Goal: Task Accomplishment & Management: Manage account settings

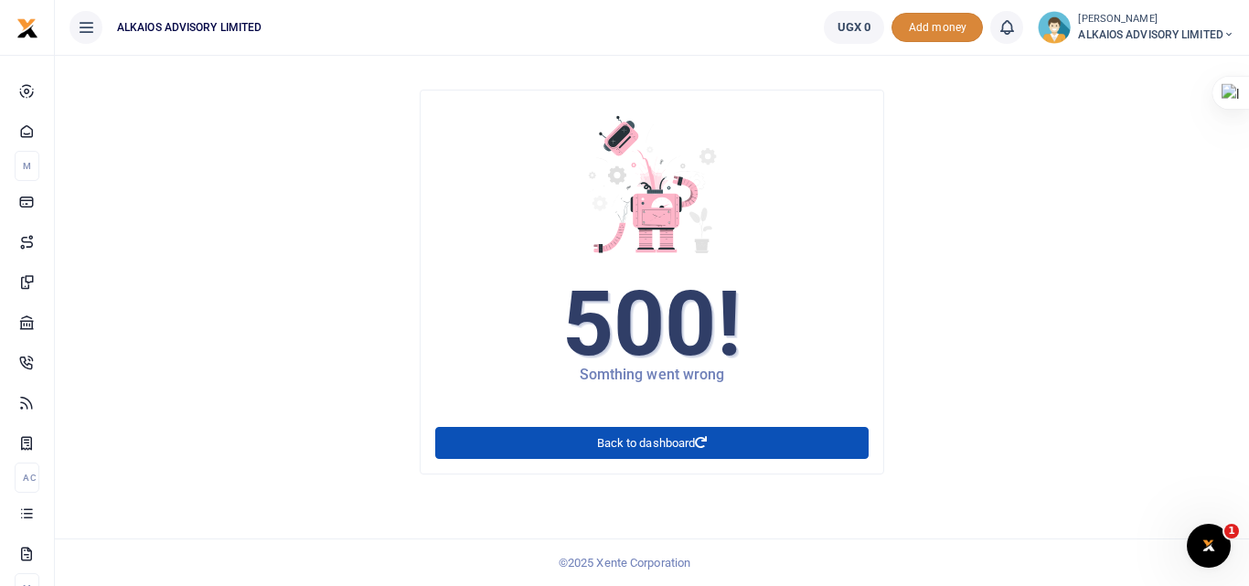
click at [934, 28] on span "Add money" at bounding box center [936, 28] width 91 height 30
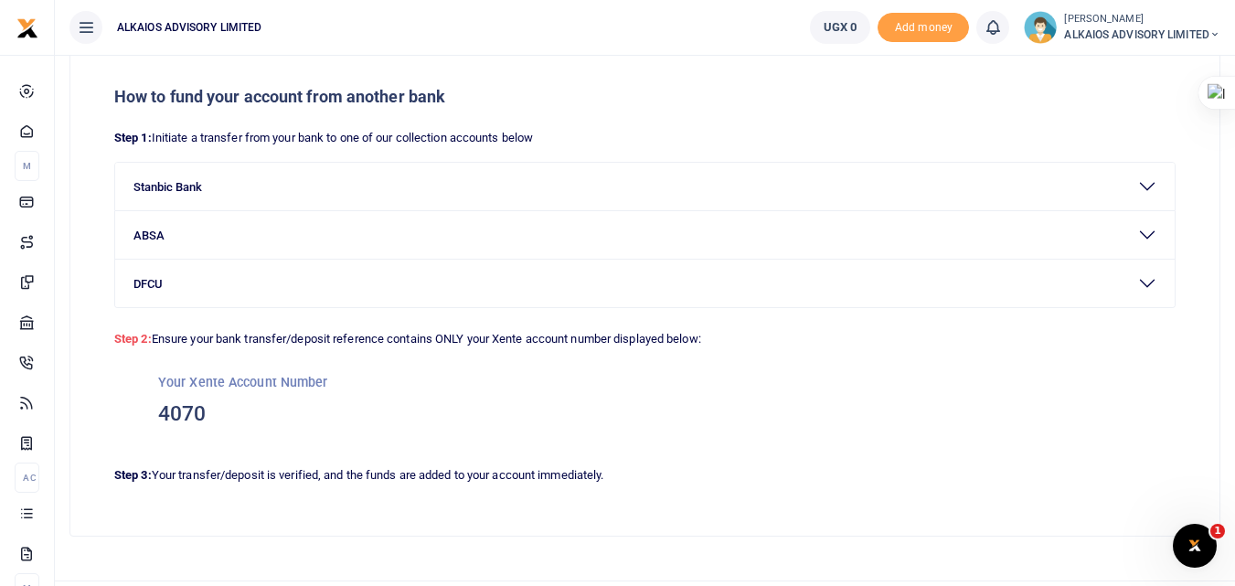
scroll to position [72, 0]
click at [1201, 541] on icon "Open Intercom Messenger" at bounding box center [1192, 543] width 30 height 30
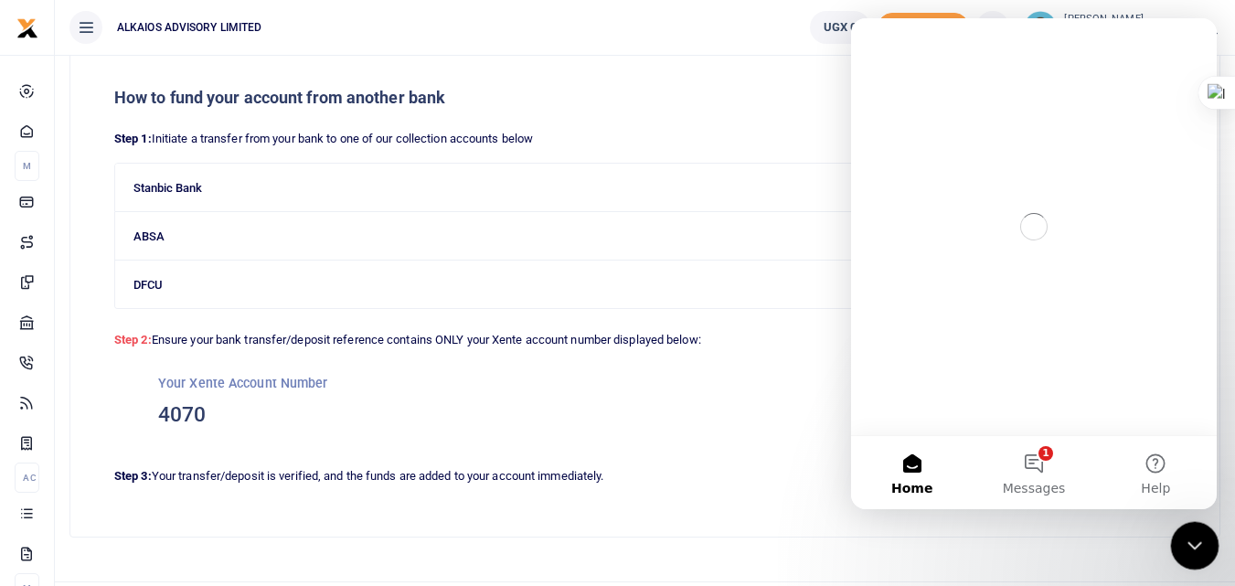
scroll to position [0, 0]
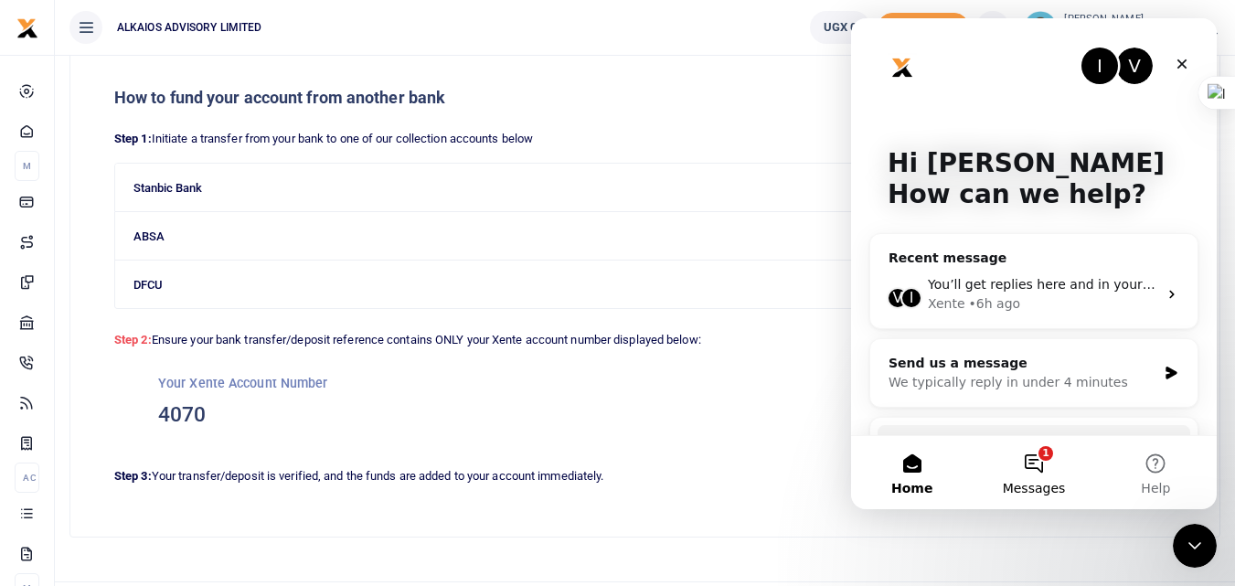
click at [1042, 474] on button "1 Messages" at bounding box center [1034, 472] width 122 height 73
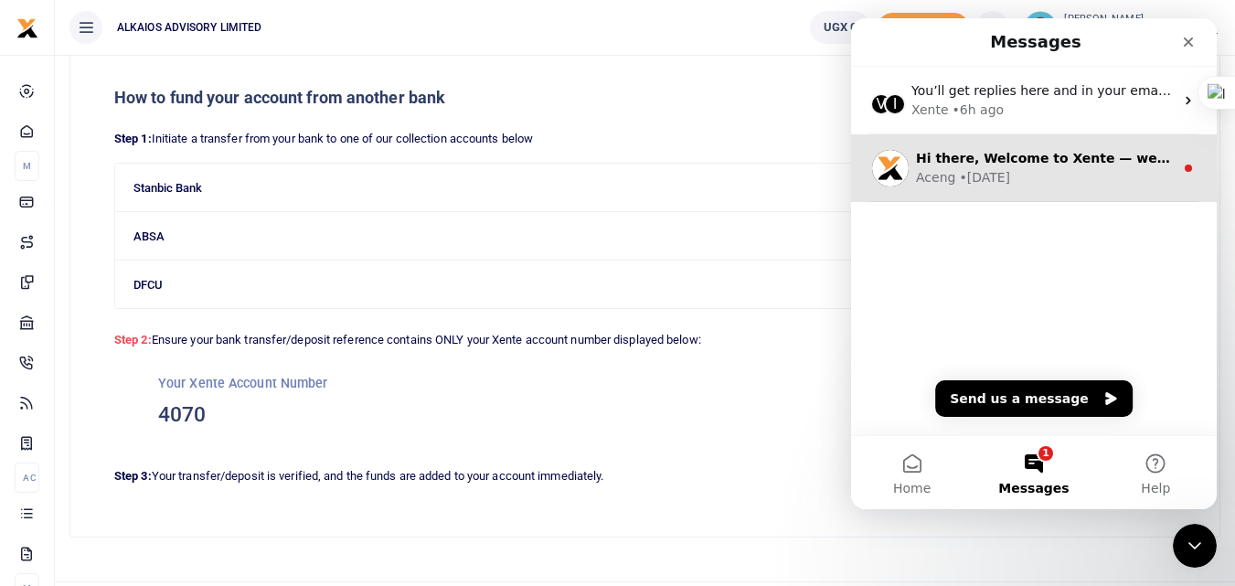
click at [1018, 189] on div "Hi there, Welcome to Xente — we’re thrilled to have you on board! 🎉 At Xente, w…" at bounding box center [1034, 168] width 366 height 68
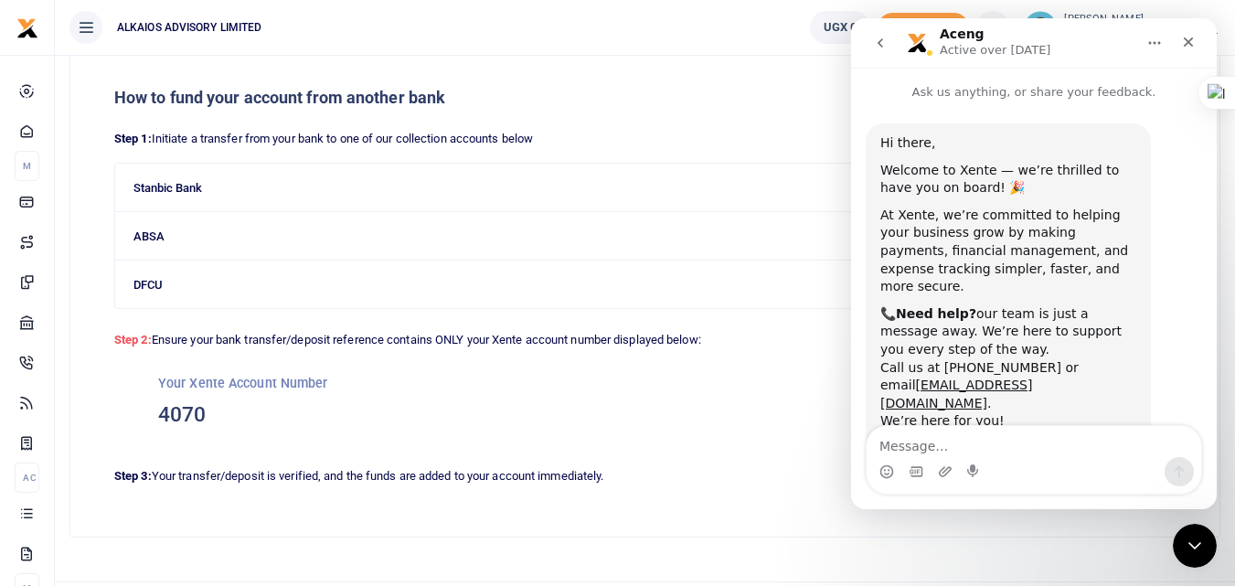
scroll to position [90, 0]
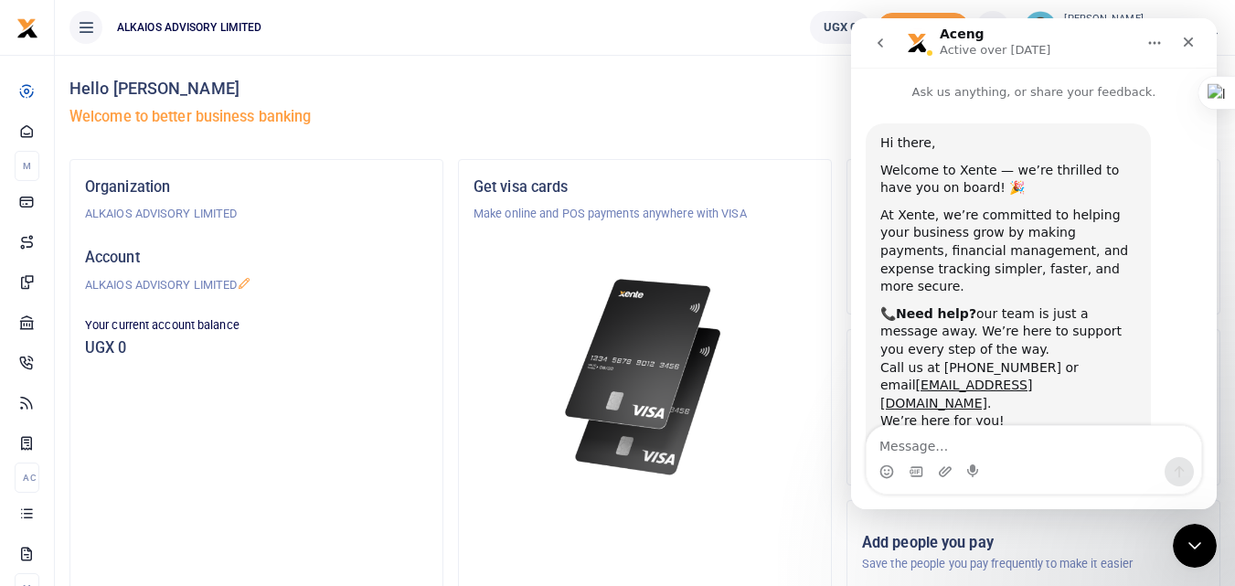
scroll to position [90, 0]
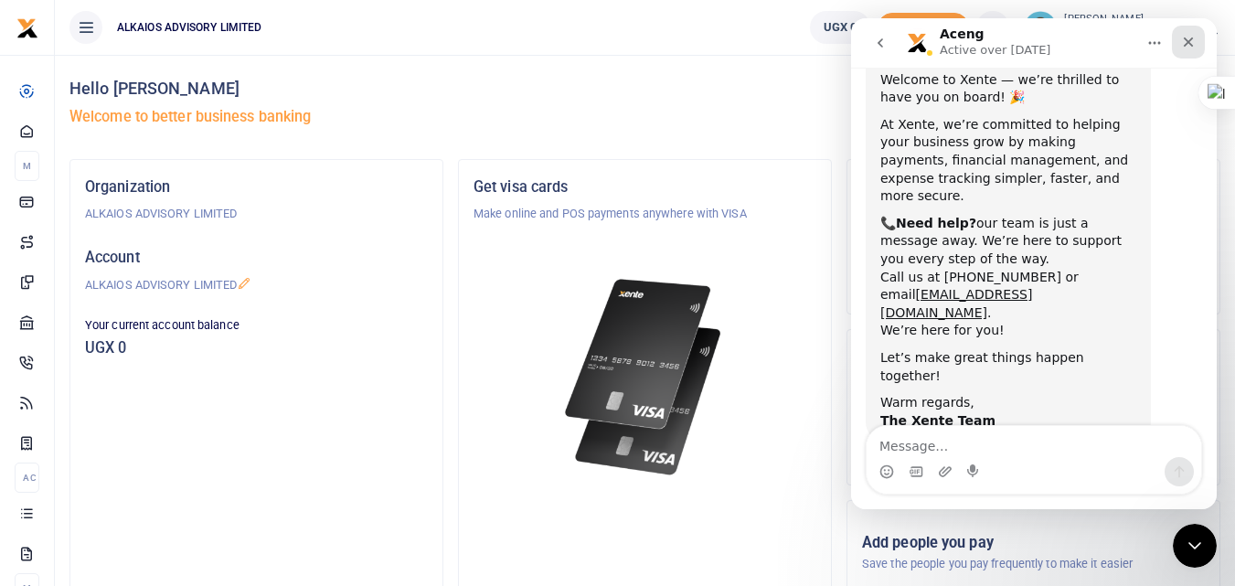
click at [1200, 44] on div "Close" at bounding box center [1188, 42] width 33 height 33
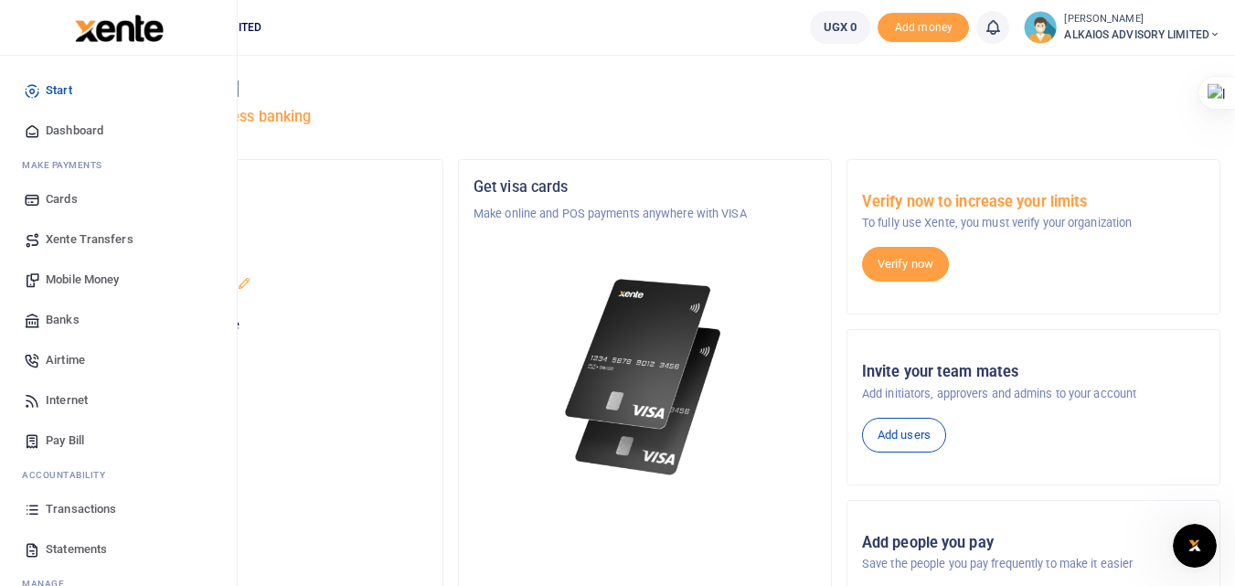
click at [77, 439] on span "Pay Bill" at bounding box center [65, 440] width 38 height 18
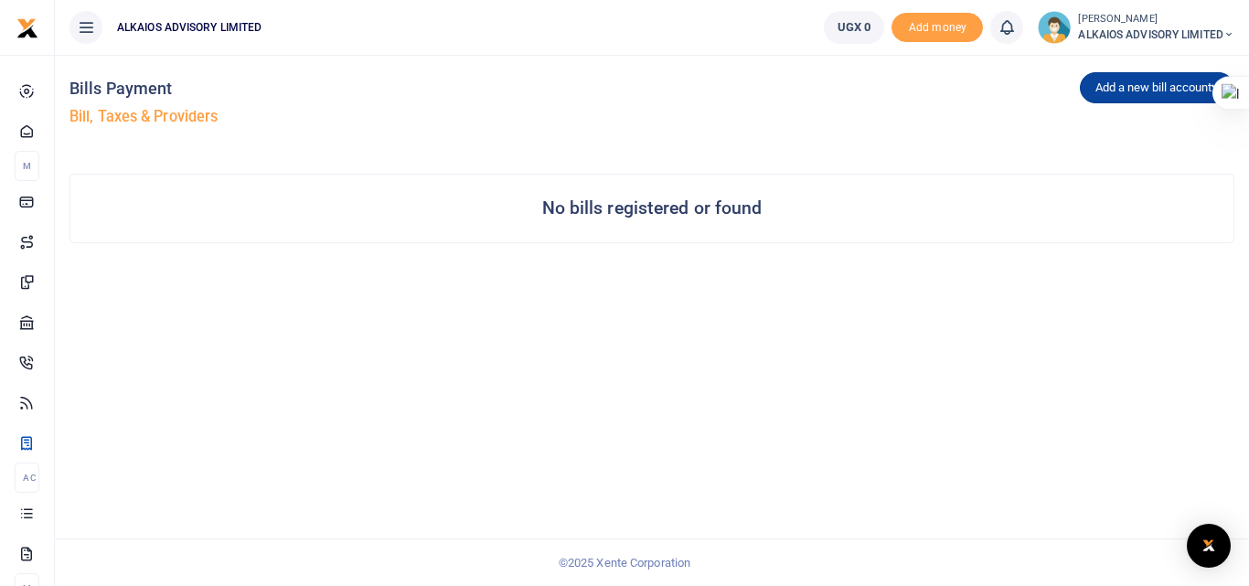
click at [1106, 90] on button "Add a new bill account" at bounding box center [1156, 87] width 154 height 31
click at [1106, 176] on link "URA" at bounding box center [1152, 177] width 144 height 26
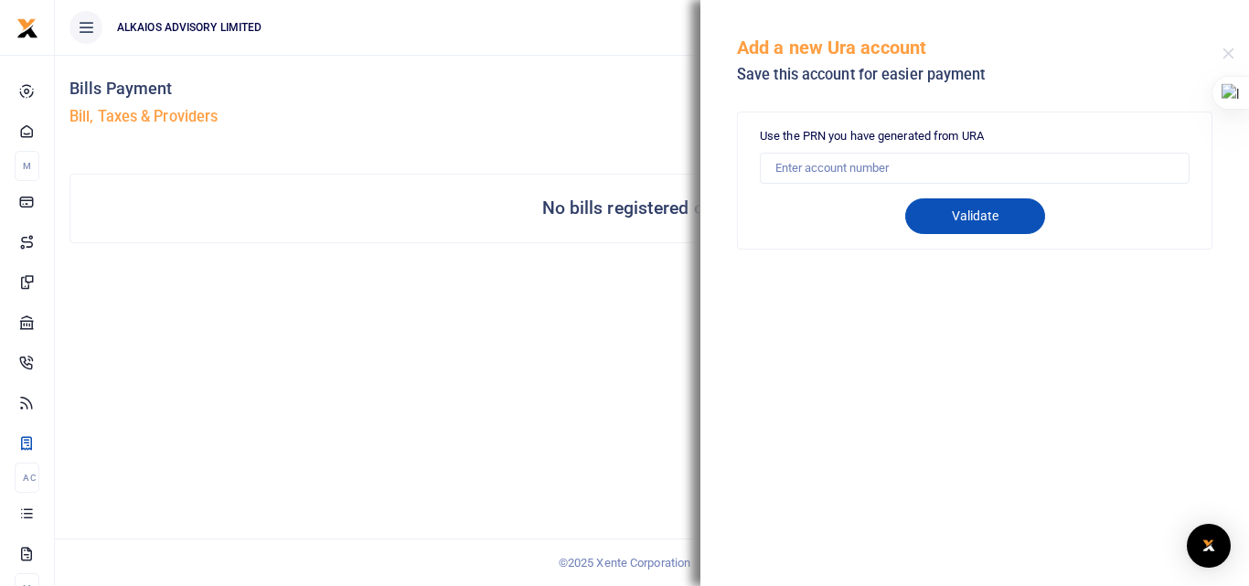
click at [1005, 211] on button "Validate" at bounding box center [975, 216] width 140 height 36
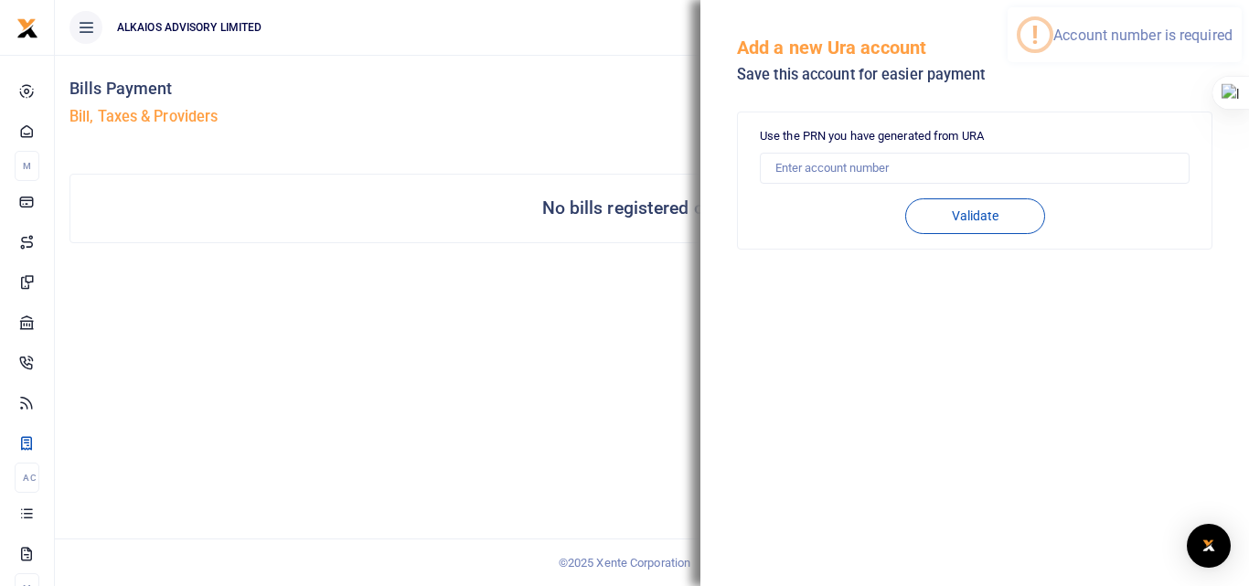
click at [1013, 121] on div "Use the PRN you have generated from URA Validate Tax Payer PRN Amount Display n…" at bounding box center [974, 180] width 473 height 136
click at [913, 26] on div "Add a new Ura account Save this account for easier payment" at bounding box center [979, 54] width 485 height 79
click at [1223, 48] on button "Close" at bounding box center [1228, 54] width 12 height 12
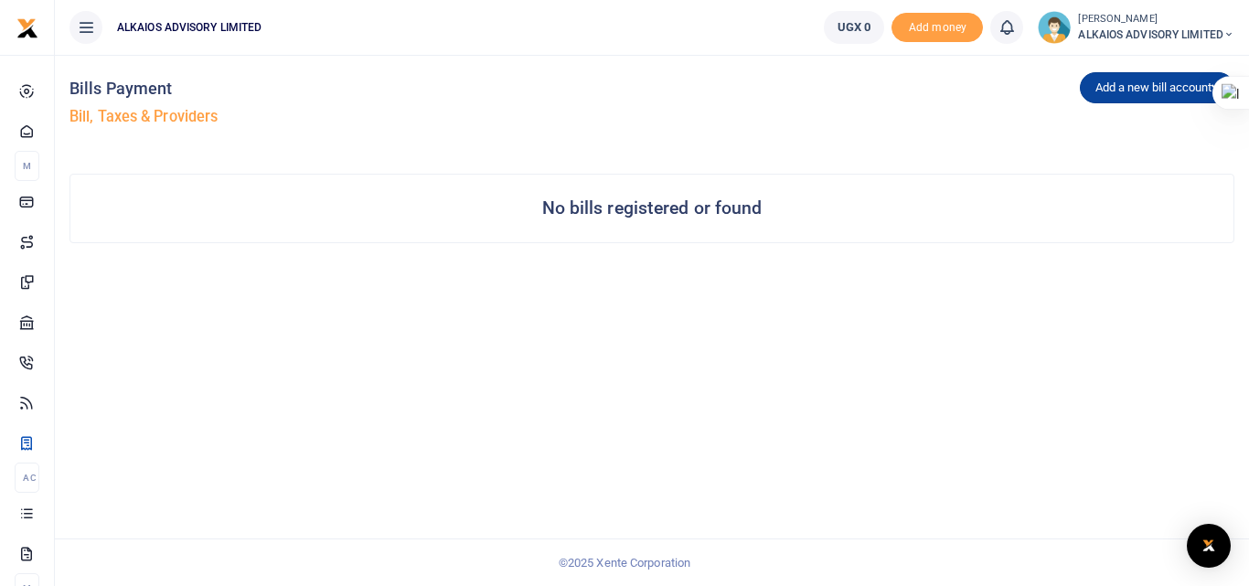
click at [1117, 92] on button "Add a new bill account" at bounding box center [1156, 87] width 154 height 31
click at [892, 88] on div "Add a new bill account UEDCL NWSC URA KCCA" at bounding box center [947, 107] width 590 height 104
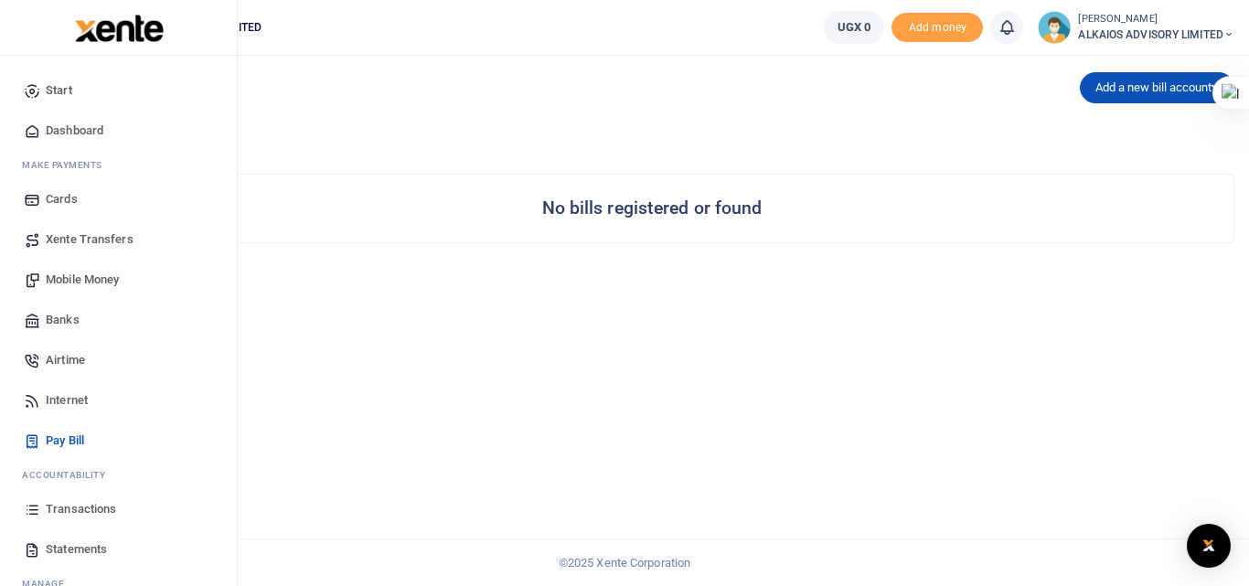
click at [79, 511] on span "Transactions" at bounding box center [81, 509] width 70 height 18
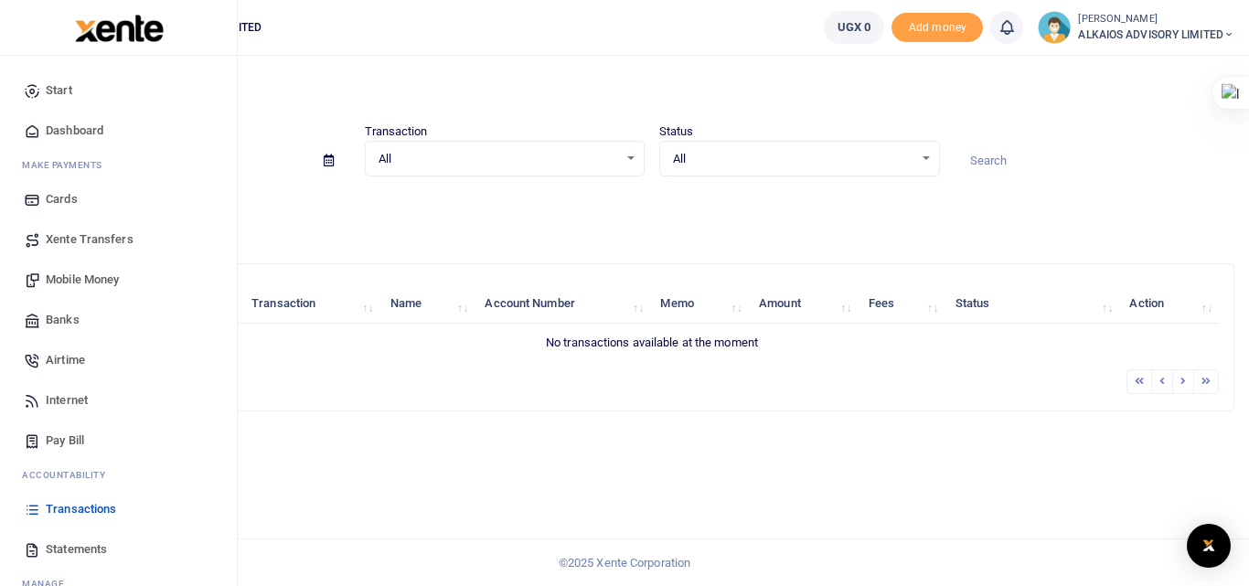
click at [70, 550] on span "Statements" at bounding box center [76, 549] width 61 height 18
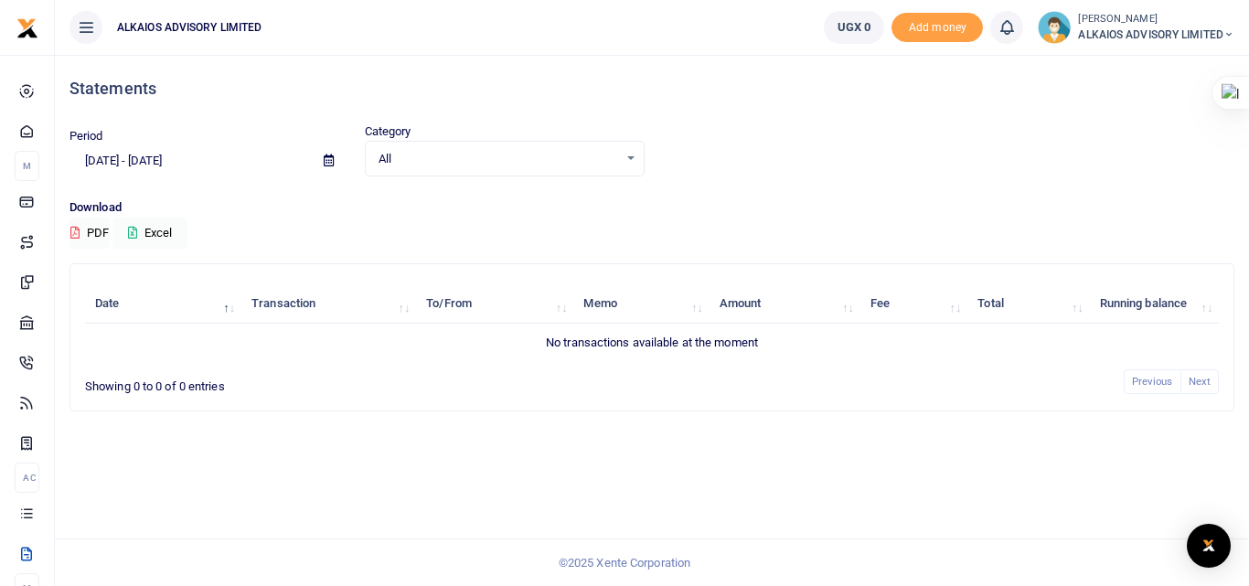
click at [632, 161] on div "All Select an option..." at bounding box center [505, 159] width 279 height 20
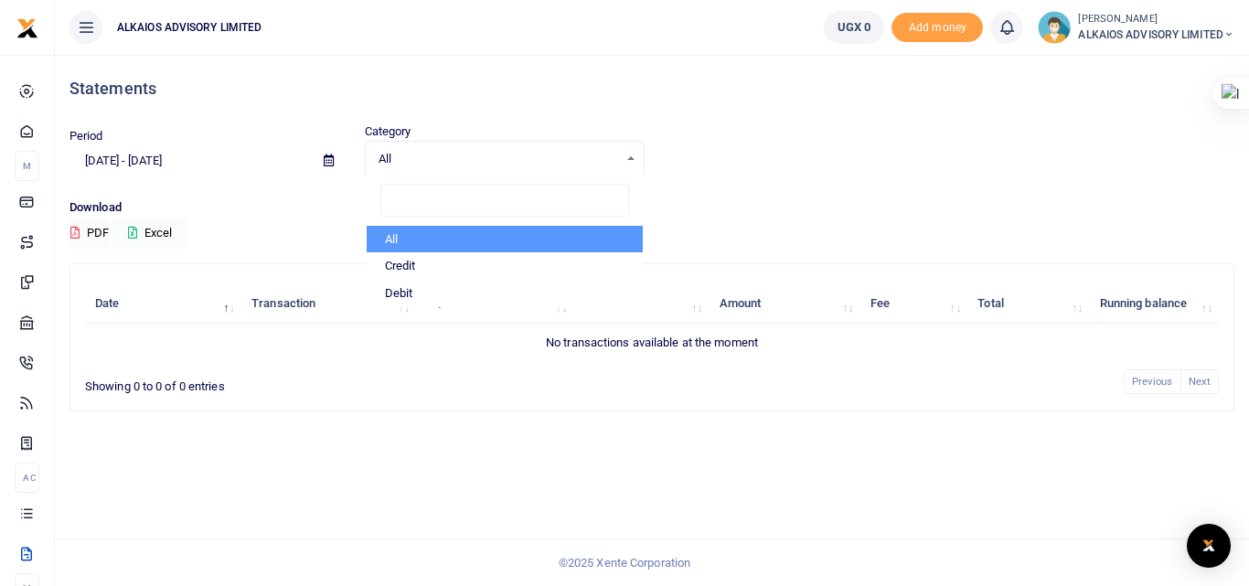
click at [694, 165] on div "Period 08/18/2025 - 09/16/2025 Category All Select an option... All Credit Debi…" at bounding box center [651, 149] width 1179 height 54
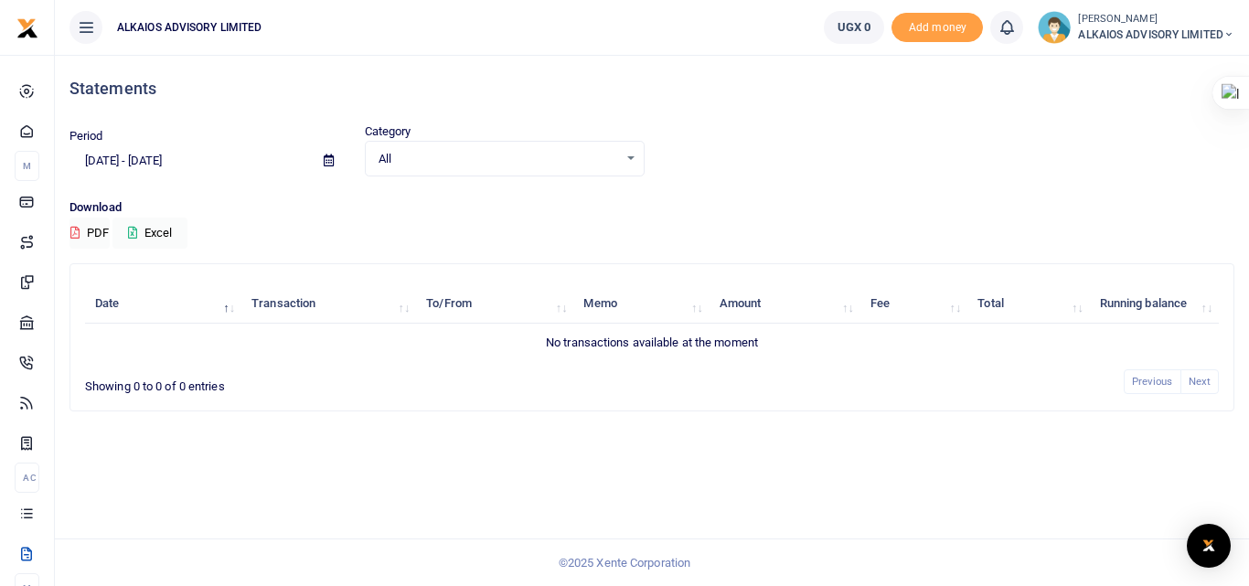
click at [835, 139] on div "Period 08/18/2025 - 09/16/2025 Category All Select an option... All Credit Debi…" at bounding box center [651, 149] width 1179 height 54
click at [953, 30] on span "Add money" at bounding box center [936, 28] width 91 height 30
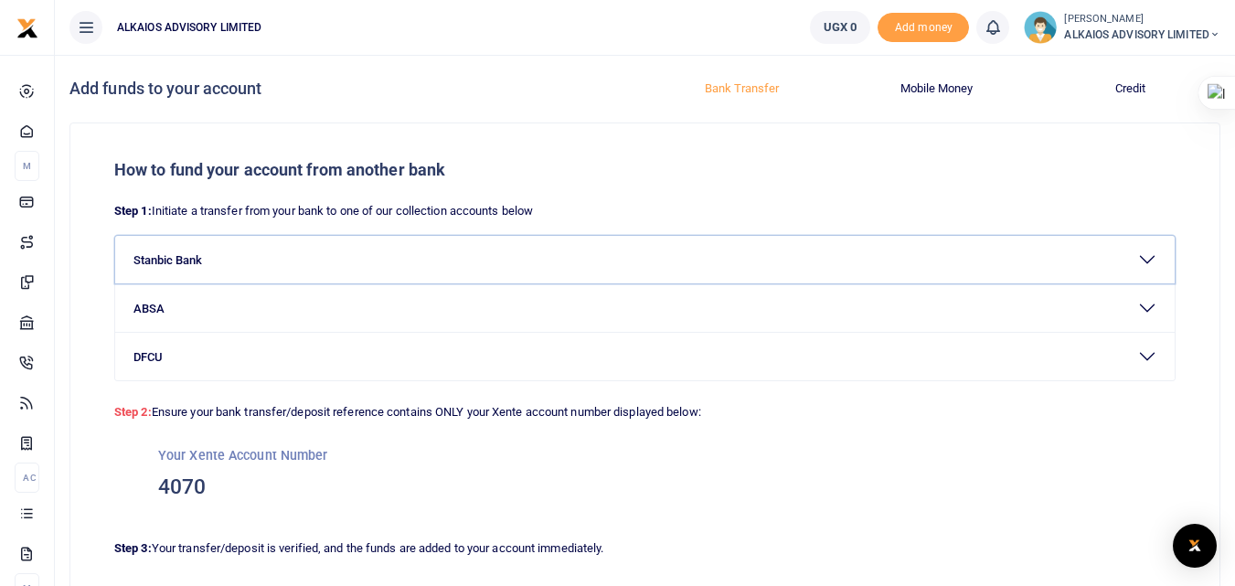
click at [1150, 261] on button "Stanbic Bank" at bounding box center [644, 260] width 1059 height 48
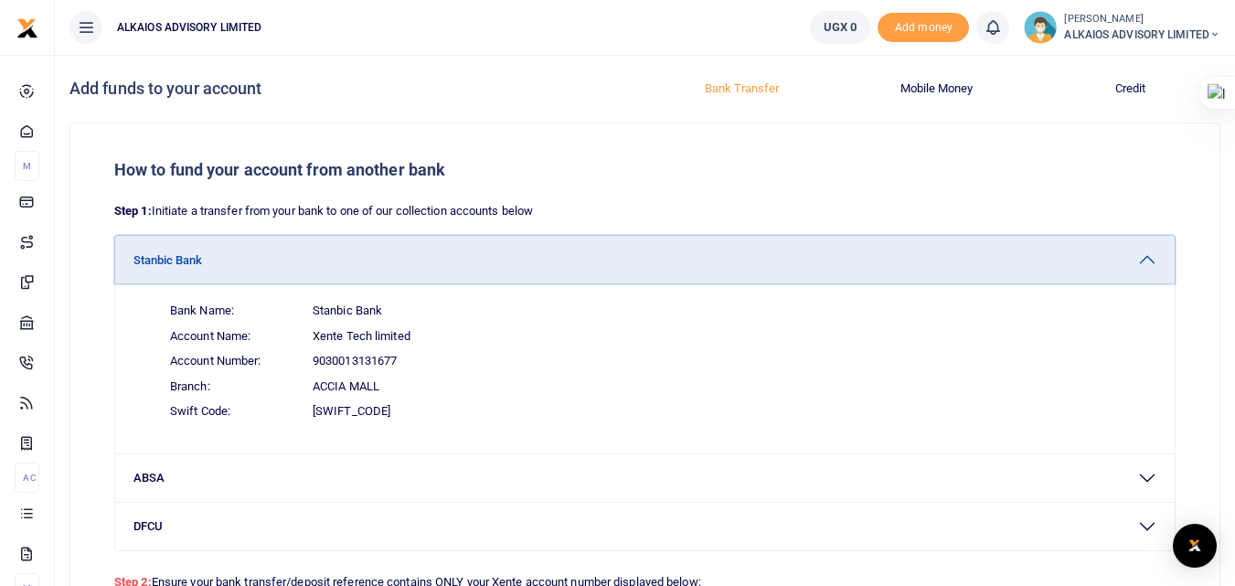
click at [1150, 261] on button "Stanbic Bank" at bounding box center [644, 260] width 1059 height 48
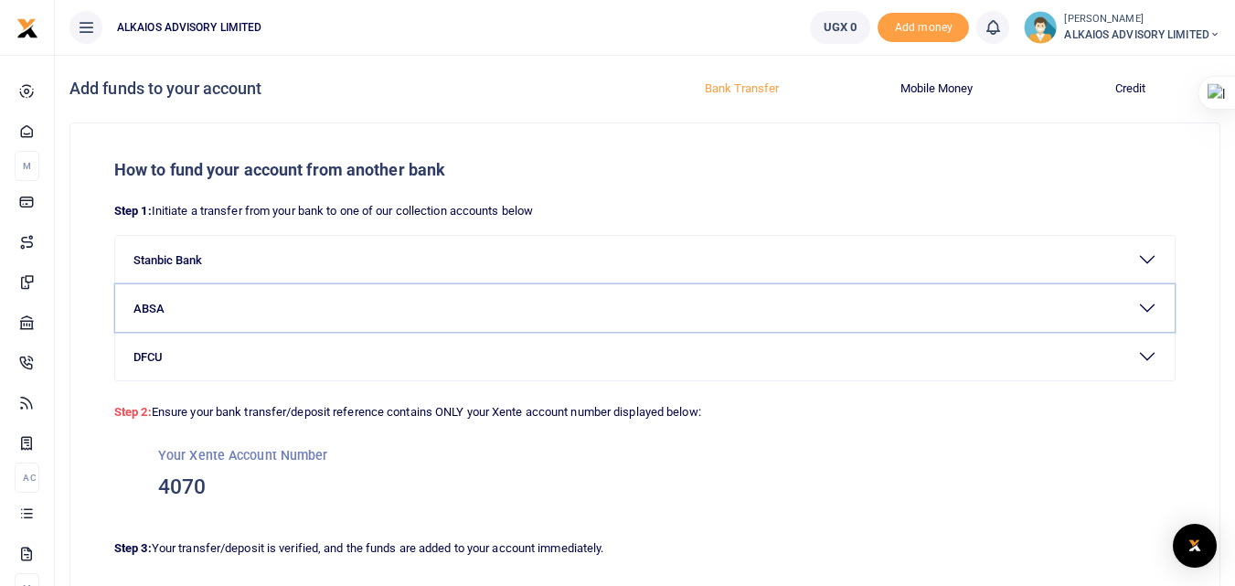
click at [1148, 303] on button "ABSA" at bounding box center [644, 308] width 1059 height 48
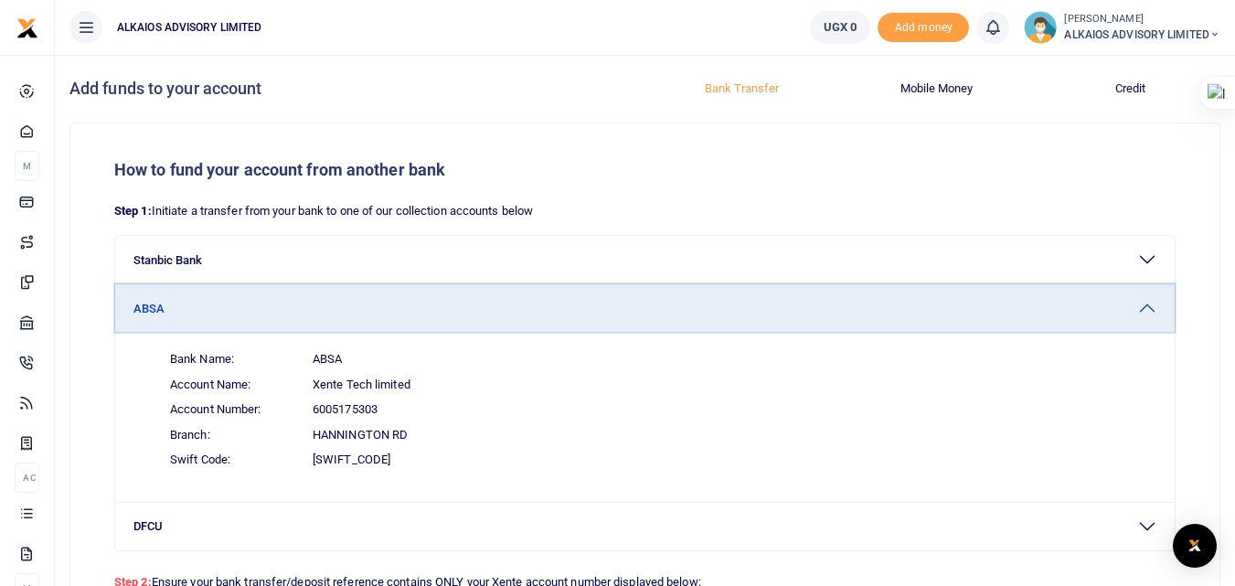
click at [1148, 303] on button "ABSA" at bounding box center [644, 308] width 1059 height 48
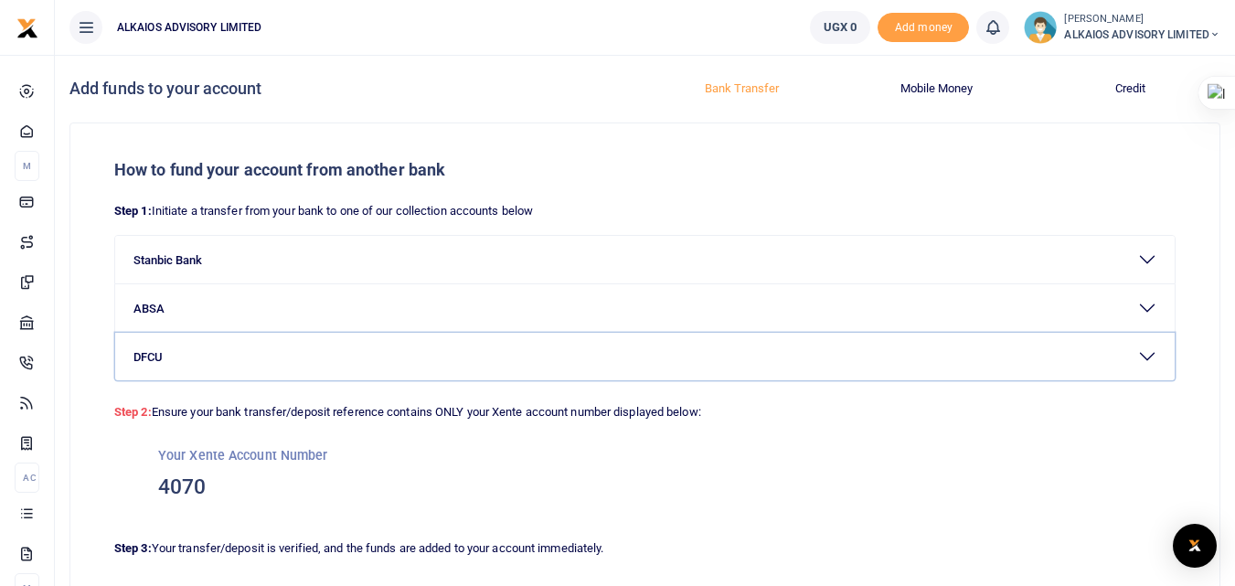
click at [1152, 356] on button "DFCU" at bounding box center [644, 357] width 1059 height 48
